Goal: Information Seeking & Learning: Check status

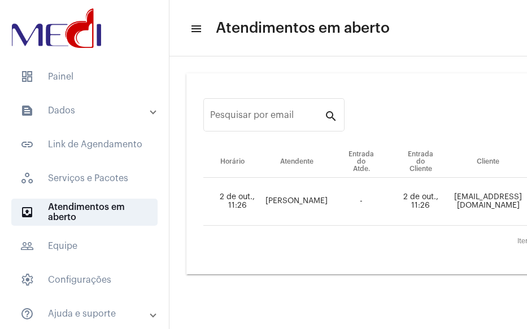
scroll to position [39, 0]
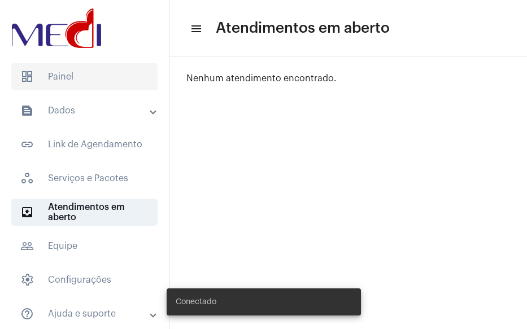
click at [65, 78] on span "dashboard Painel" at bounding box center [84, 76] width 146 height 27
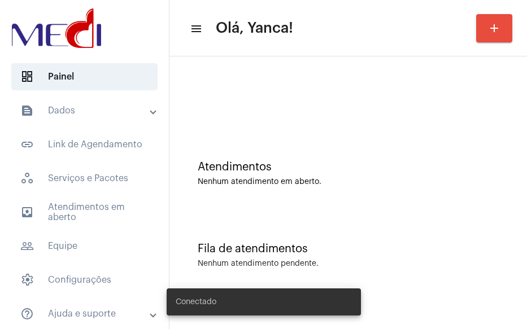
click at [71, 110] on mat-panel-title "text_snippet_outlined Dados" at bounding box center [85, 111] width 130 height 14
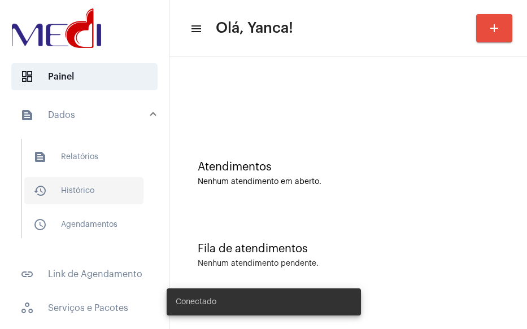
click at [75, 182] on span "history_outlined Histórico" at bounding box center [83, 190] width 119 height 27
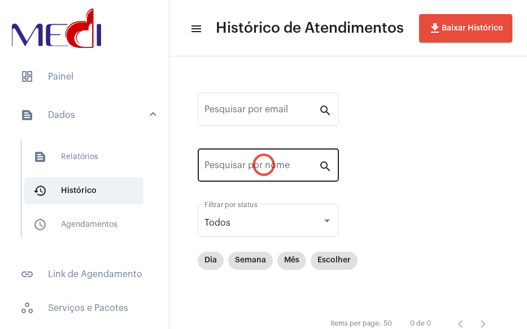
click at [228, 177] on div "Pesquisar por nome" at bounding box center [261, 164] width 114 height 36
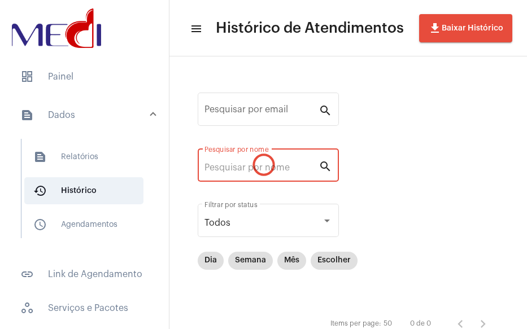
click at [231, 167] on div "Pesquisar por email search Pesquisar por nome search Todos Filtrar por status D…" at bounding box center [348, 212] width 335 height 289
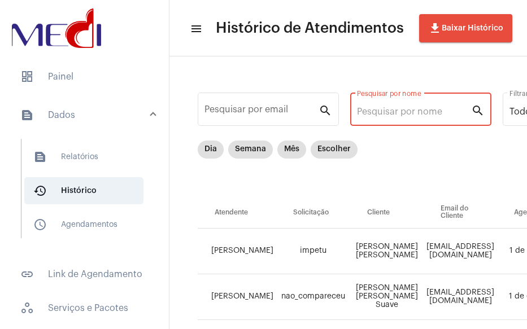
paste input "POLYANE ALVES CABRA"
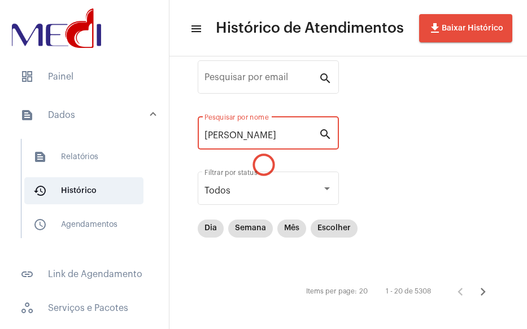
scroll to position [39, 0]
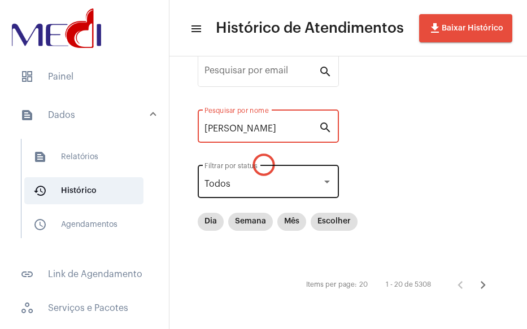
click at [252, 189] on div "Todos Filtrar por status" at bounding box center [268, 181] width 128 height 36
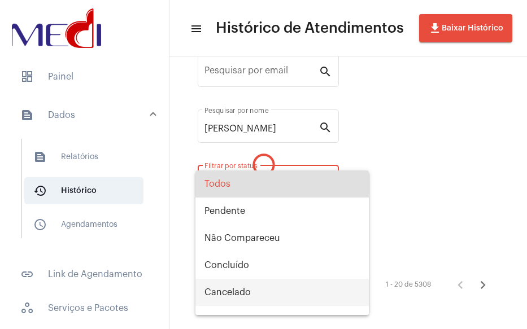
click at [241, 286] on span "Cancelado" at bounding box center [281, 292] width 155 height 27
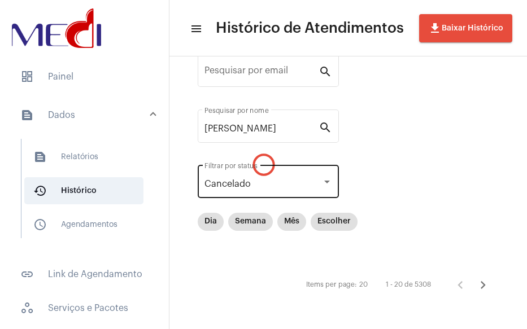
click at [307, 193] on div "Cancelado Filtrar por status" at bounding box center [268, 181] width 128 height 36
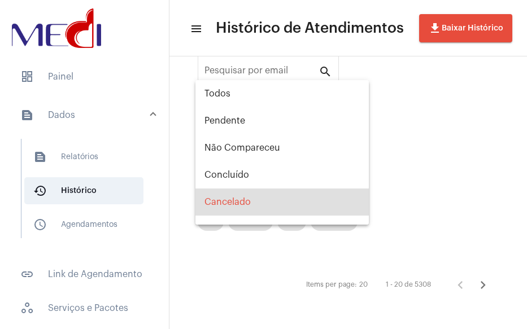
scroll to position [18, 0]
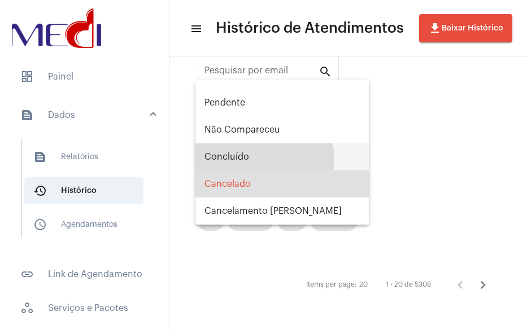
click at [250, 159] on span "Concluído" at bounding box center [281, 156] width 155 height 27
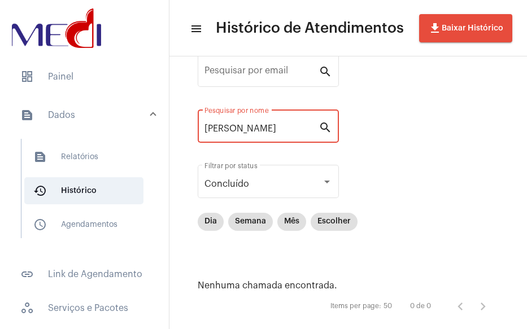
drag, startPoint x: 248, startPoint y: 129, endPoint x: 363, endPoint y: 140, distance: 115.2
click at [361, 136] on div "Pesquisar por email search POLYANE ALVES CABRA Pesquisar por nome search Conclu…" at bounding box center [348, 184] width 335 height 311
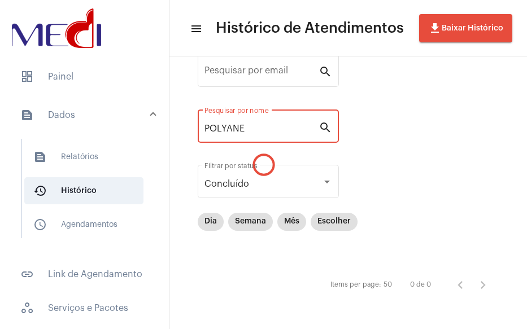
scroll to position [14, 0]
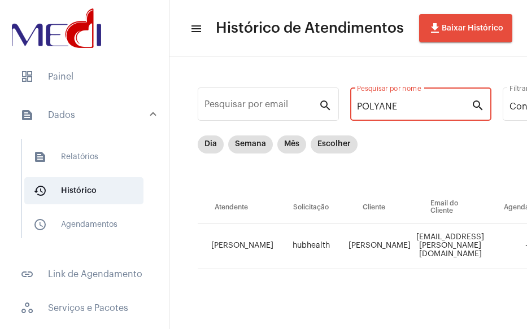
type input "POLYANE"
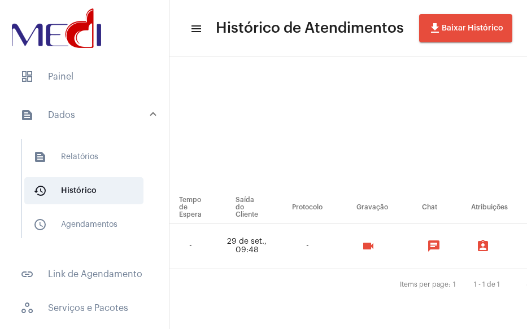
scroll to position [14, 829]
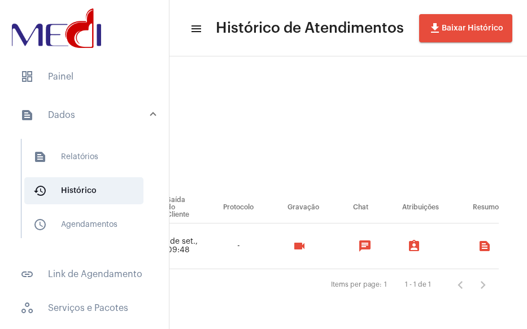
click at [295, 250] on td "videocam" at bounding box center [303, 247] width 66 height 46
click at [295, 239] on mat-icon "videocam" at bounding box center [299, 246] width 14 height 14
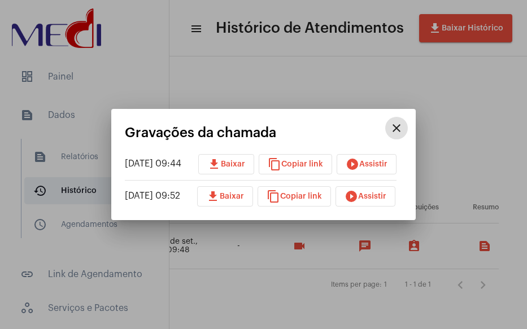
click at [358, 195] on mat-icon "play_circle_filled" at bounding box center [351, 197] width 14 height 14
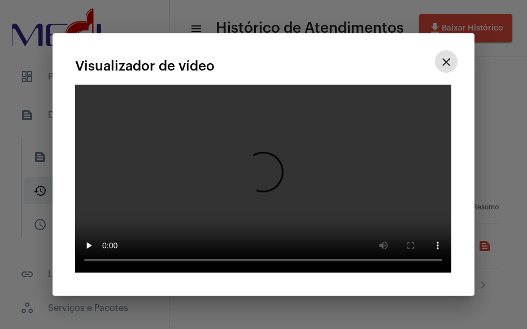
click at [435, 29] on button "close" at bounding box center [446, 40] width 23 height 23
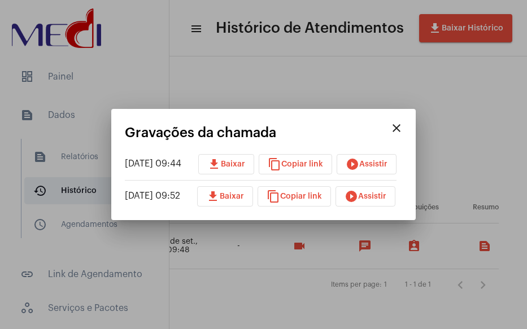
click at [381, 191] on button "play_circle_filled Assistir" at bounding box center [365, 196] width 60 height 20
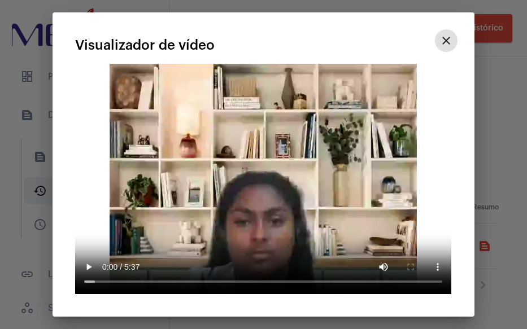
click at [499, 123] on div at bounding box center [263, 164] width 527 height 329
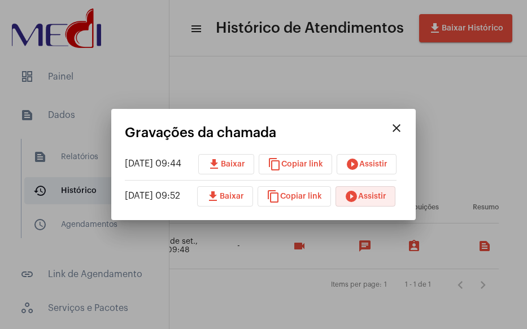
click at [385, 193] on span "play_circle_filled Assistir" at bounding box center [365, 197] width 42 height 8
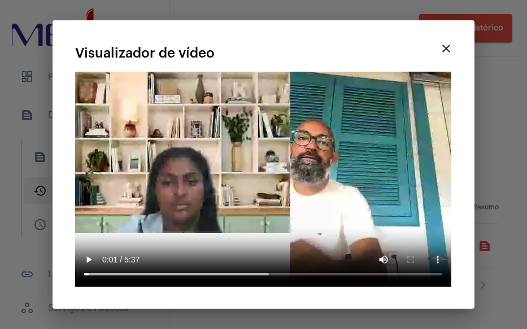
click at [182, 12] on div at bounding box center [263, 164] width 527 height 329
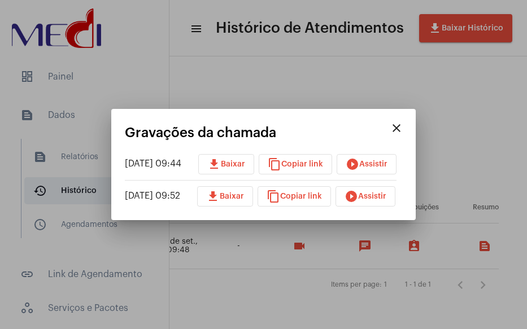
click at [403, 125] on mat-icon "close" at bounding box center [397, 128] width 14 height 14
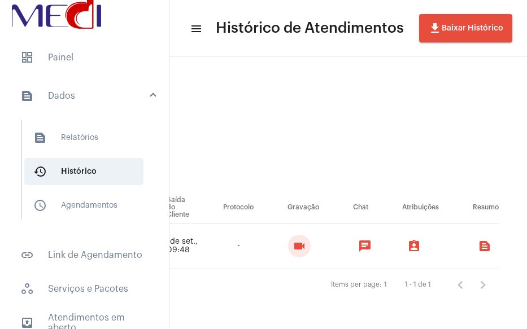
scroll to position [56, 0]
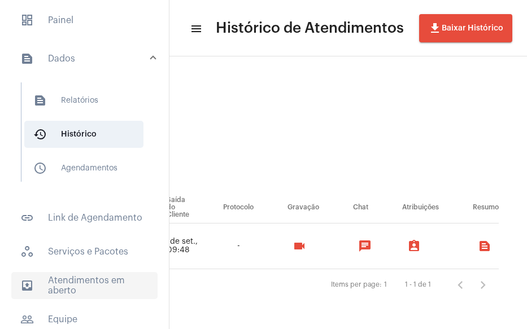
click at [87, 285] on span "outbox_outline Atendimentos em aberto" at bounding box center [84, 285] width 146 height 27
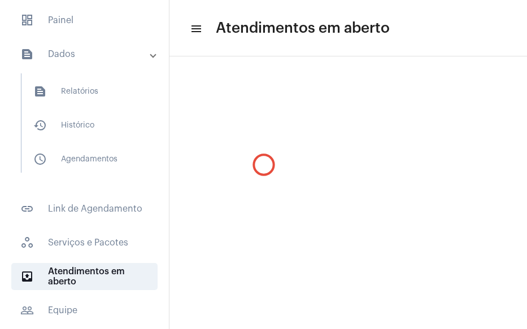
scroll to position [39, 0]
